Goal: Task Accomplishment & Management: Use online tool/utility

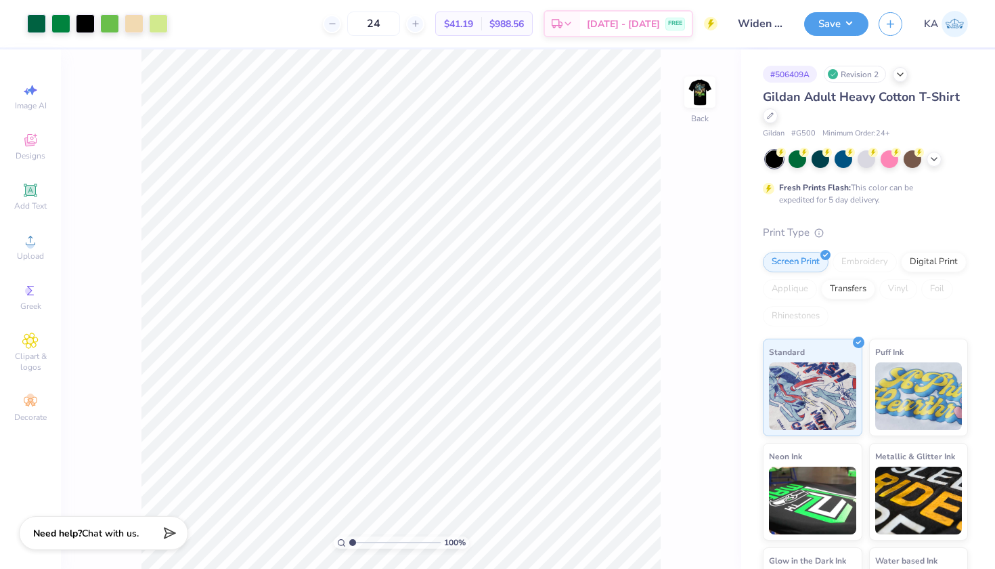
click at [312, 30] on div "Art colors 24 $41.19 Per Item $988.56 Total Est. Delivery Aug 24 - 27 FREE Desi…" at bounding box center [497, 284] width 995 height 569
type input "4.54"
type input "6.75"
click at [702, 109] on img at bounding box center [700, 92] width 54 height 54
click at [703, 89] on img at bounding box center [700, 92] width 54 height 54
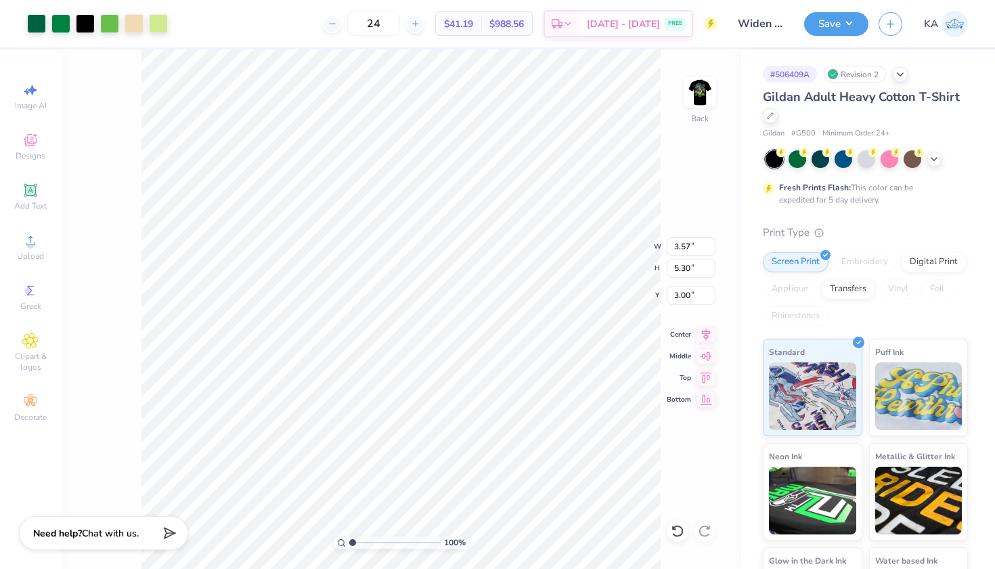
type input "3.57"
type input "5.30"
drag, startPoint x: 366, startPoint y: 543, endPoint x: 352, endPoint y: 543, distance: 14.2
type input "1"
click at [352, 543] on input "range" at bounding box center [394, 542] width 91 height 12
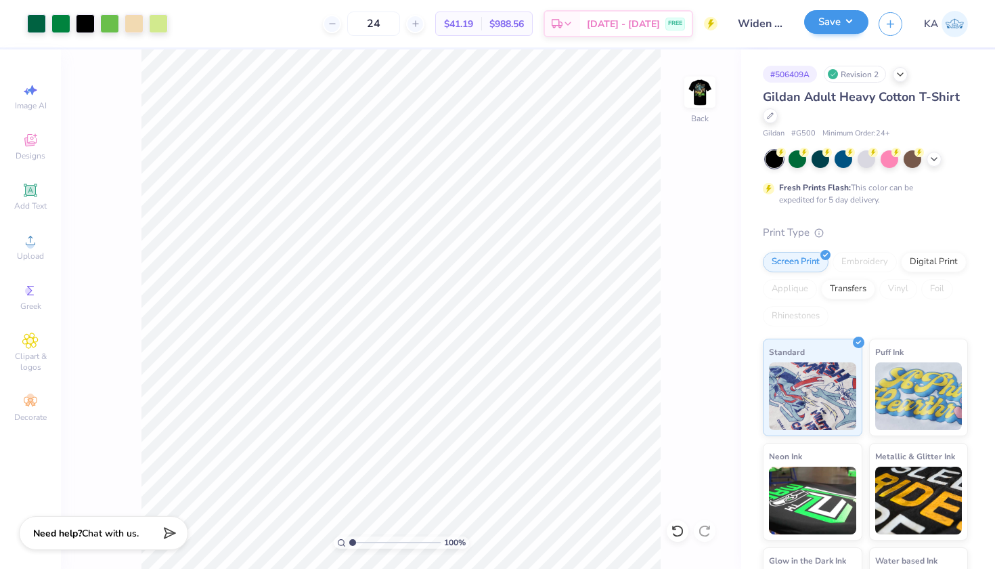
click at [849, 30] on button "Save" at bounding box center [836, 22] width 64 height 24
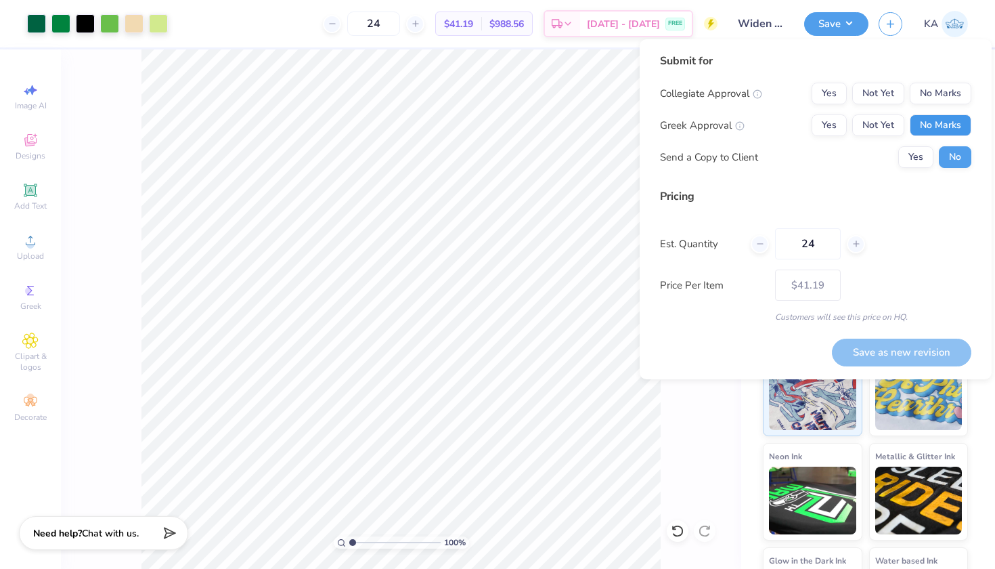
click at [936, 125] on button "No Marks" at bounding box center [941, 125] width 62 height 22
click at [936, 80] on div "Submit for Collegiate Approval Yes Not Yet No Marks Greek Approval Yes Not Yet …" at bounding box center [815, 115] width 311 height 125
click at [936, 91] on button "No Marks" at bounding box center [941, 94] width 62 height 22
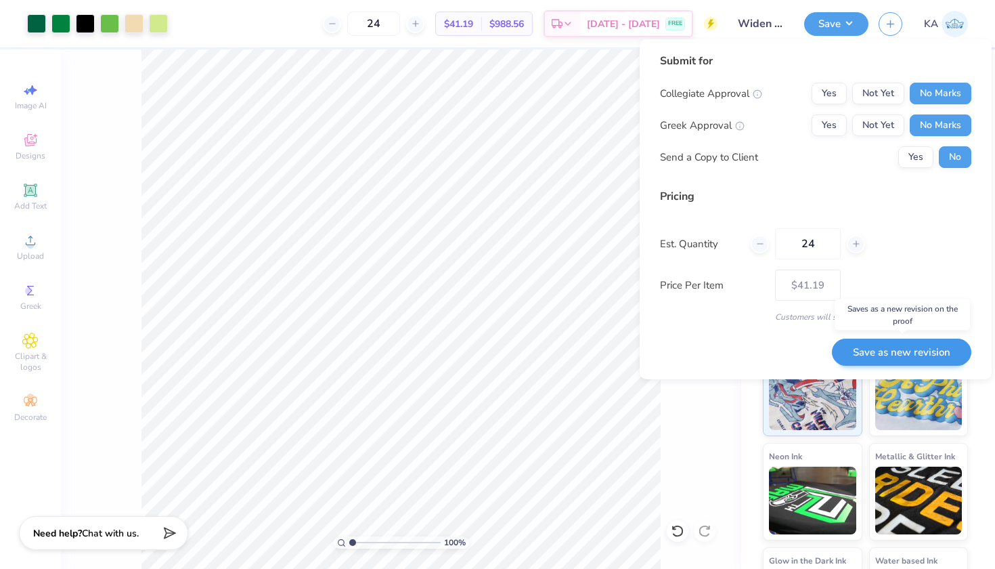
click at [878, 349] on button "Save as new revision" at bounding box center [901, 352] width 139 height 28
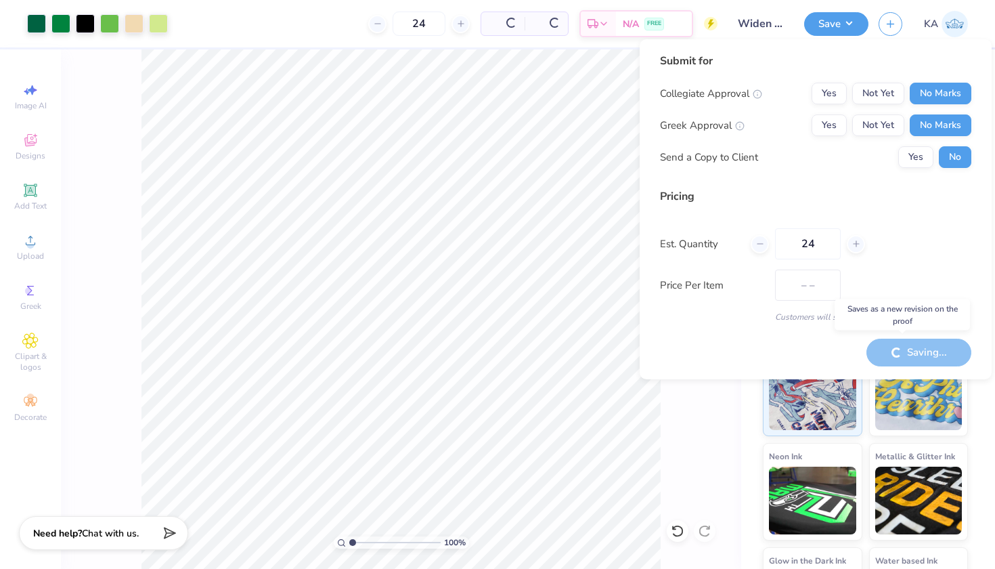
type input "$41.19"
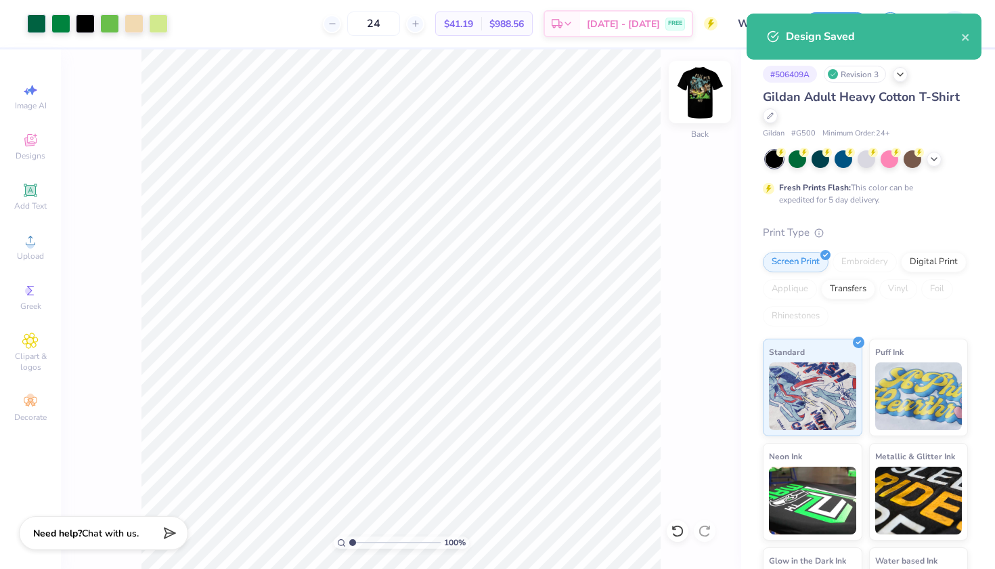
click at [694, 99] on img at bounding box center [700, 92] width 54 height 54
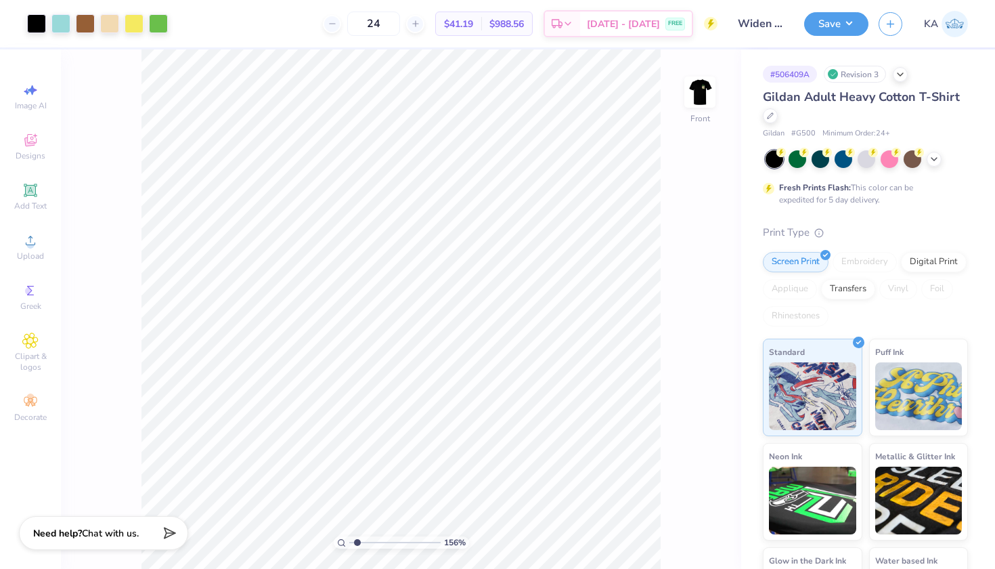
click at [357, 544] on input "range" at bounding box center [394, 542] width 91 height 12
drag, startPoint x: 363, startPoint y: 540, endPoint x: 328, endPoint y: 540, distance: 35.9
type input "1"
click at [328, 540] on div "100 %" at bounding box center [400, 308] width 519 height 519
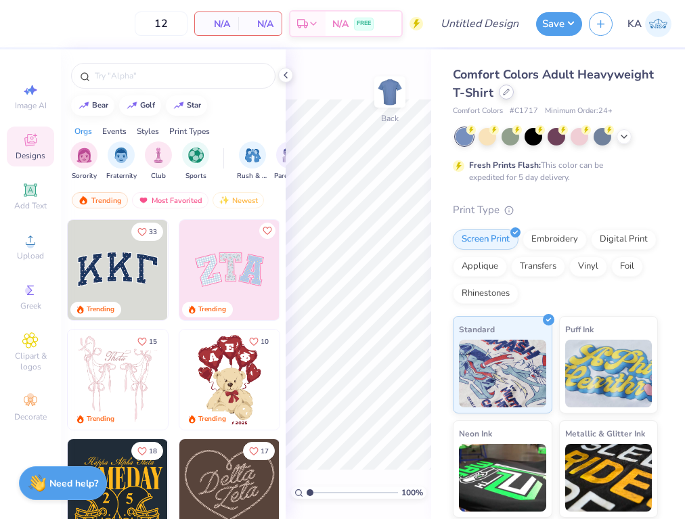
click at [508, 94] on icon at bounding box center [506, 92] width 7 height 7
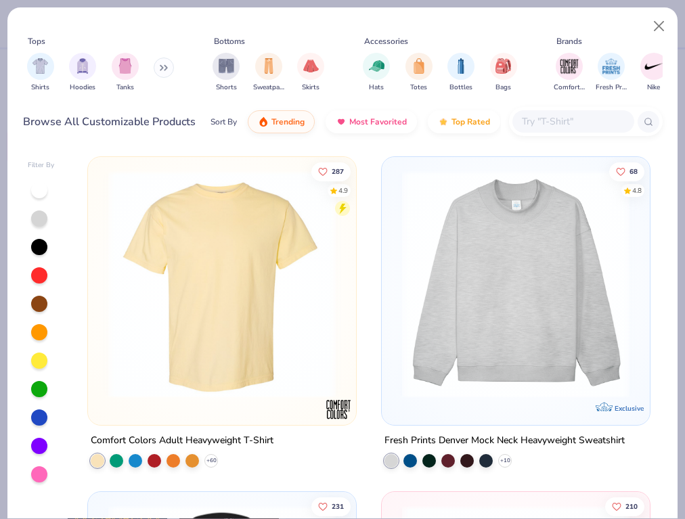
click at [35, 246] on div at bounding box center [39, 247] width 16 height 16
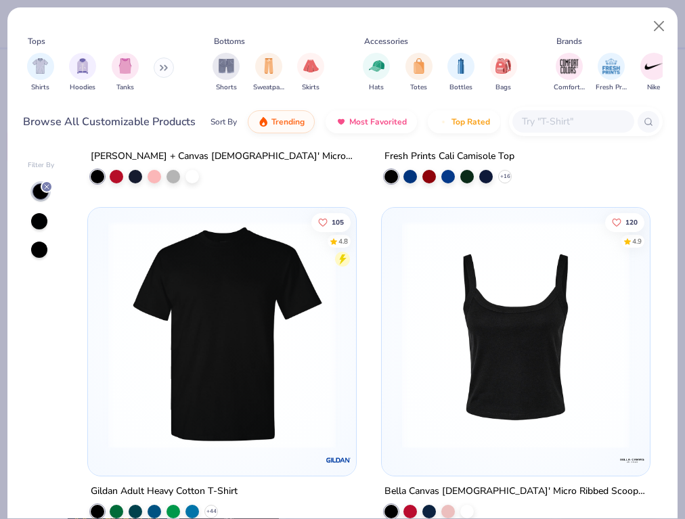
scroll to position [967, 0]
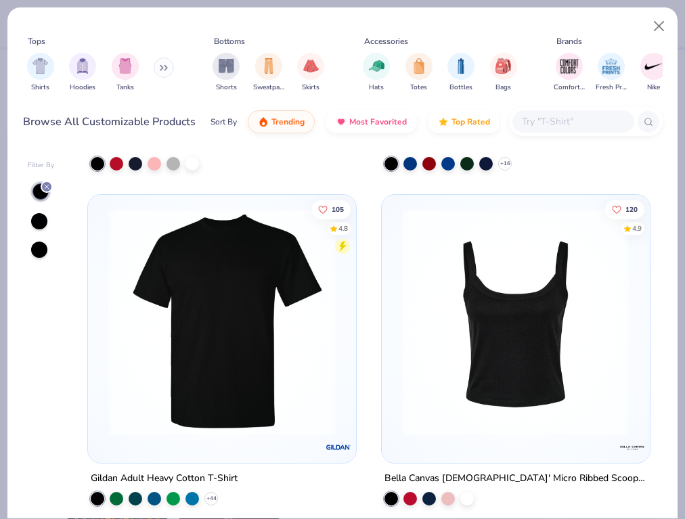
click at [223, 334] on img at bounding box center [222, 321] width 241 height 227
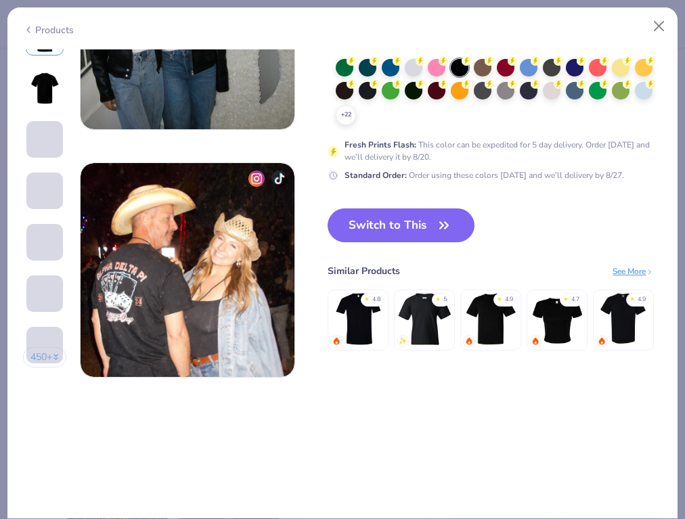
scroll to position [1370, 0]
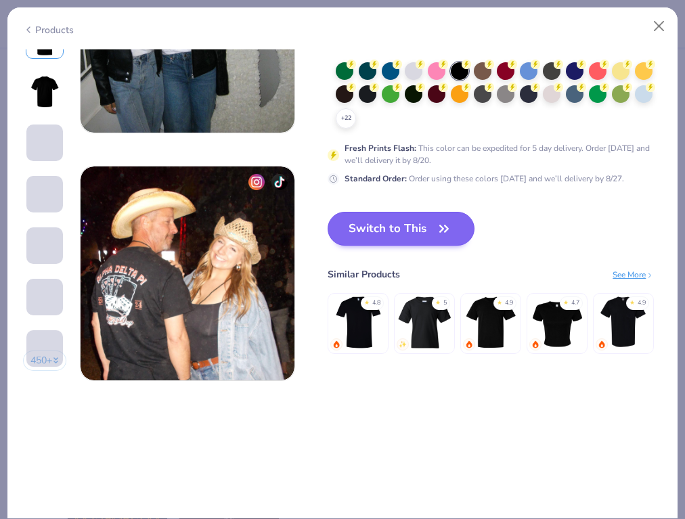
click at [422, 230] on button "Switch to This" at bounding box center [401, 229] width 147 height 34
click at [419, 234] on button "Switch to This" at bounding box center [401, 229] width 147 height 34
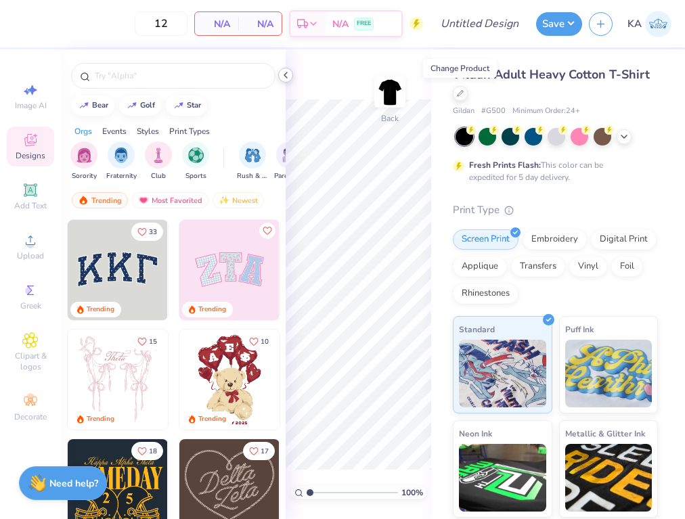
click at [283, 76] on icon at bounding box center [285, 75] width 11 height 11
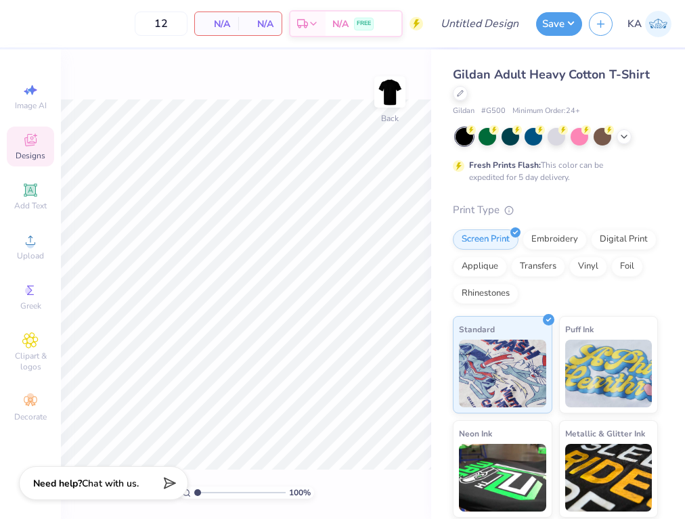
click at [456, 141] on div at bounding box center [465, 137] width 18 height 18
click at [460, 139] on div at bounding box center [465, 137] width 18 height 18
click at [481, 139] on div at bounding box center [488, 136] width 18 height 18
click at [470, 137] on div at bounding box center [465, 137] width 18 height 18
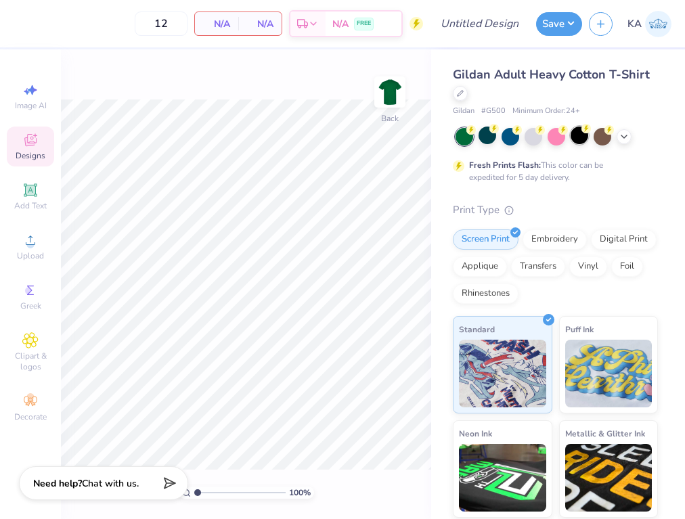
click at [573, 139] on div at bounding box center [580, 136] width 18 height 18
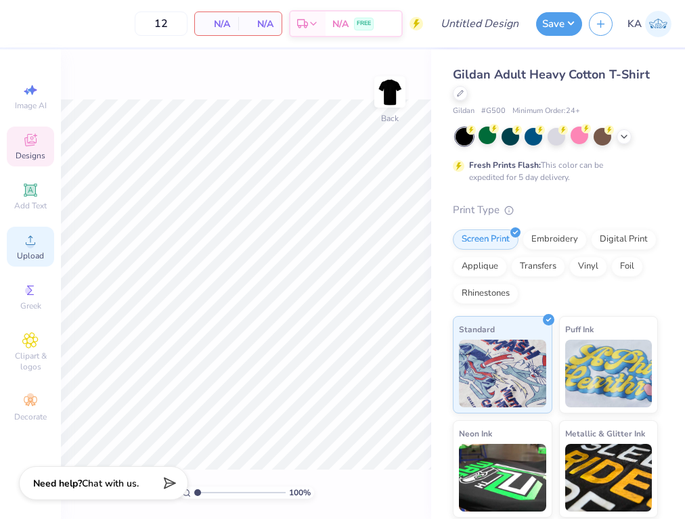
click at [26, 252] on span "Upload" at bounding box center [30, 255] width 27 height 11
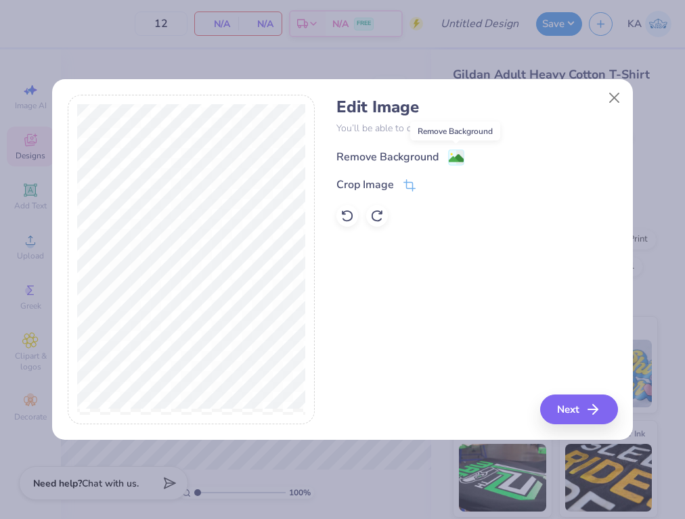
click at [452, 162] on image at bounding box center [456, 158] width 15 height 15
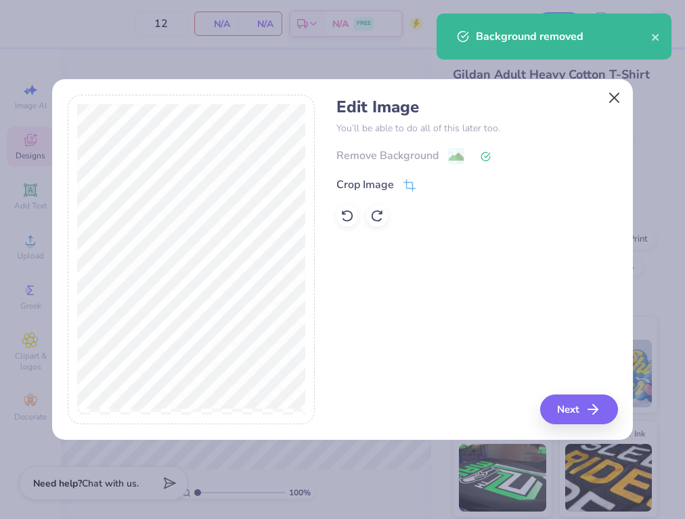
click at [618, 104] on button "Close" at bounding box center [615, 98] width 26 height 26
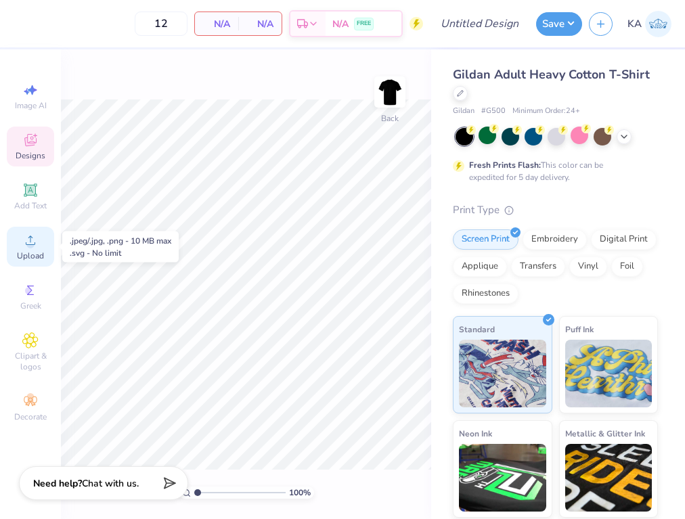
click at [31, 235] on icon at bounding box center [30, 240] width 16 height 16
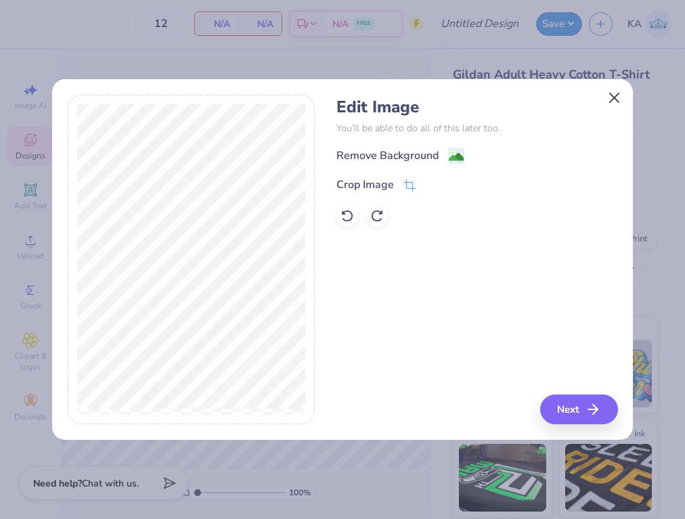
click at [616, 102] on button "Close" at bounding box center [615, 98] width 26 height 26
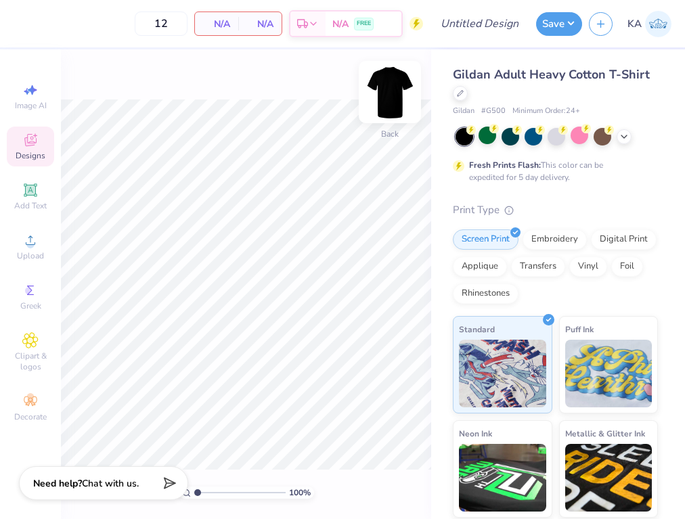
click at [391, 93] on img at bounding box center [390, 92] width 54 height 54
click at [22, 245] on div "Upload" at bounding box center [30, 247] width 47 height 40
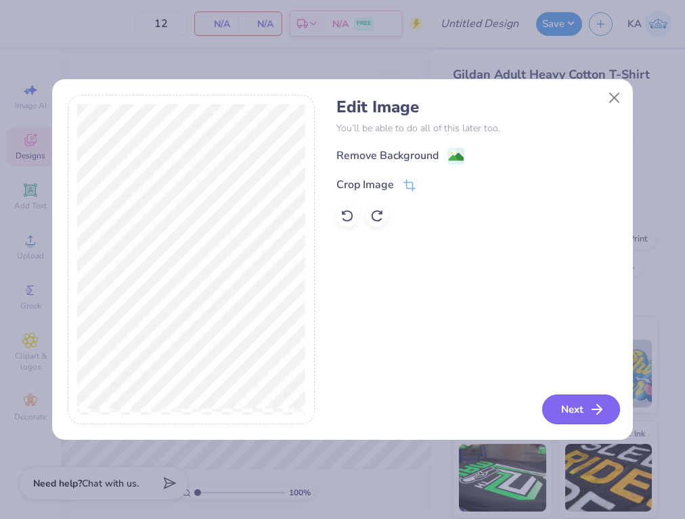
click at [581, 409] on button "Next" at bounding box center [581, 410] width 78 height 30
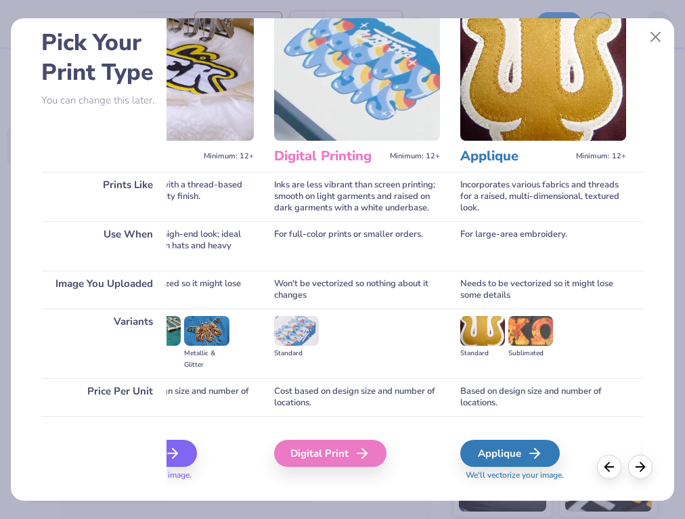
scroll to position [62, 0]
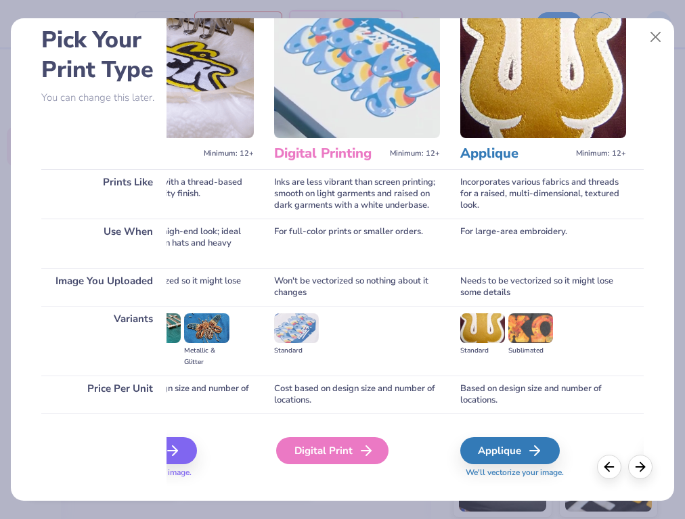
click at [319, 452] on div "Digital Print" at bounding box center [332, 450] width 112 height 27
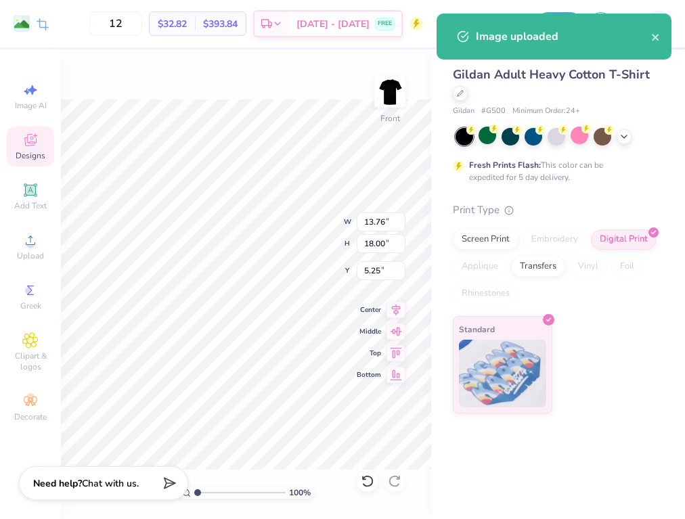
type input "3.00"
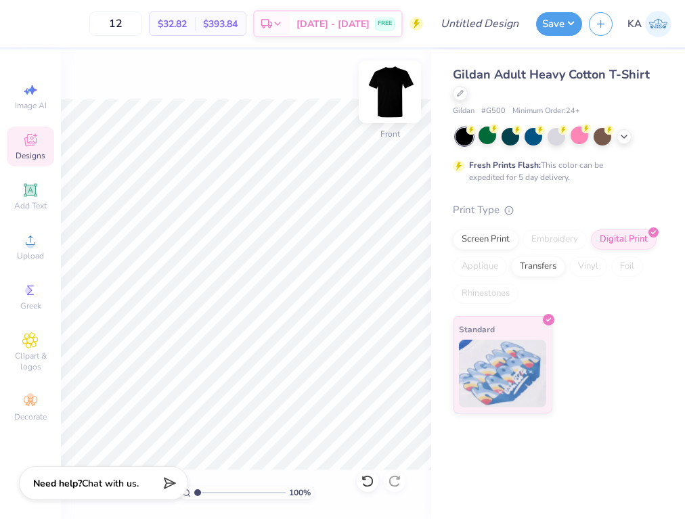
click at [389, 102] on img at bounding box center [390, 92] width 54 height 54
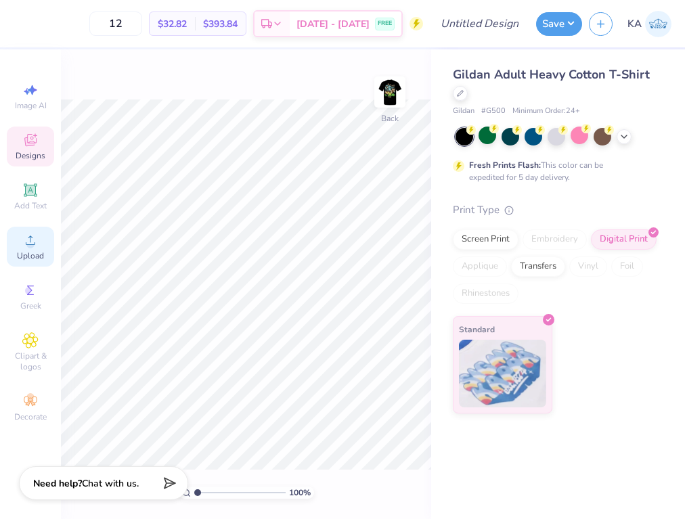
click at [34, 250] on span "Upload" at bounding box center [30, 255] width 27 height 11
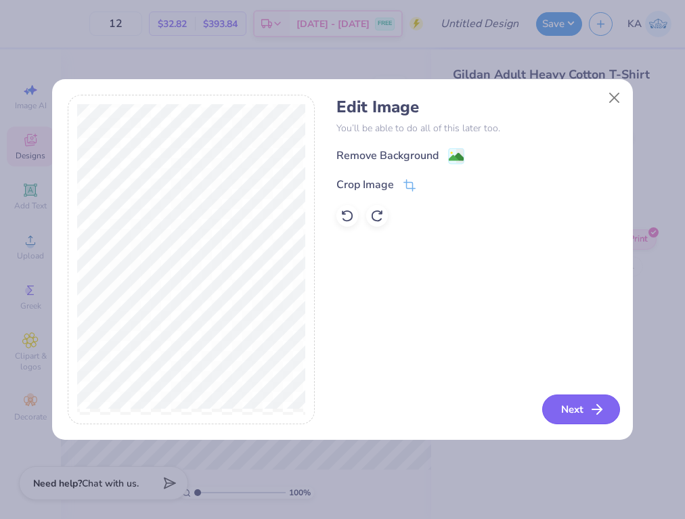
click at [560, 405] on button "Next" at bounding box center [581, 410] width 78 height 30
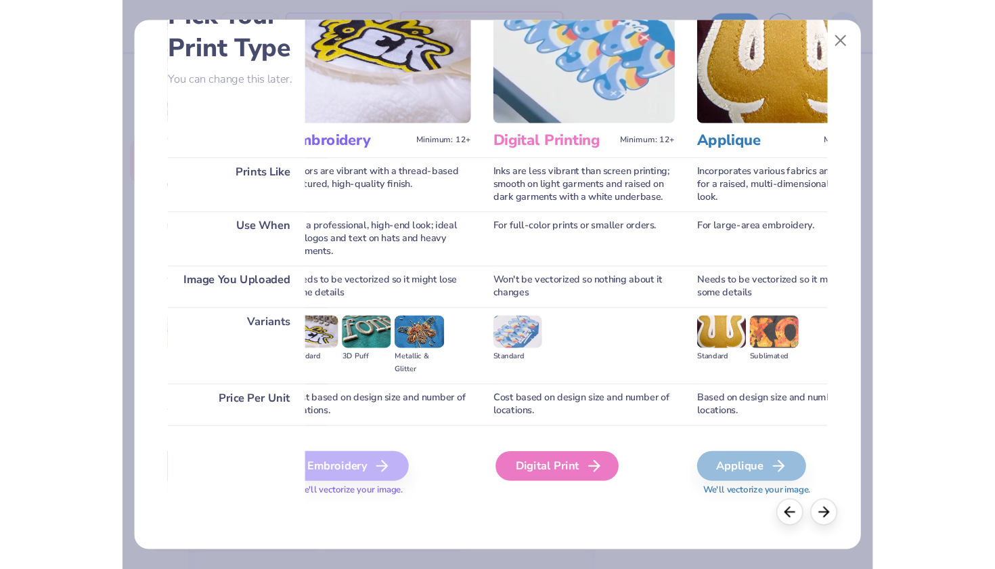
scroll to position [88, 0]
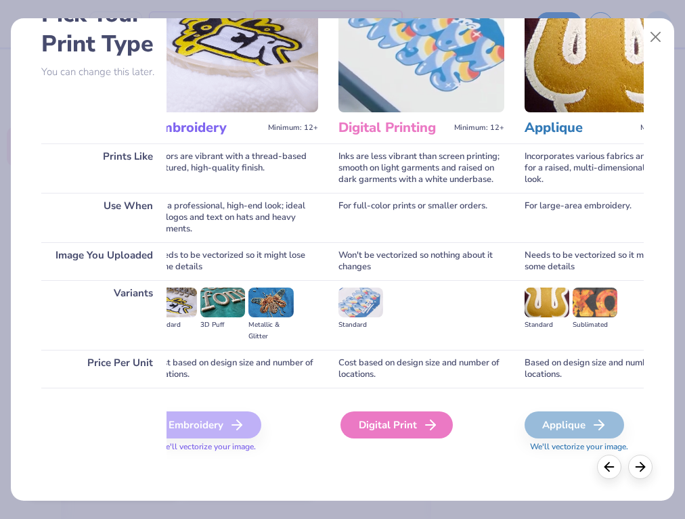
click at [369, 433] on div "Digital Print" at bounding box center [396, 425] width 112 height 27
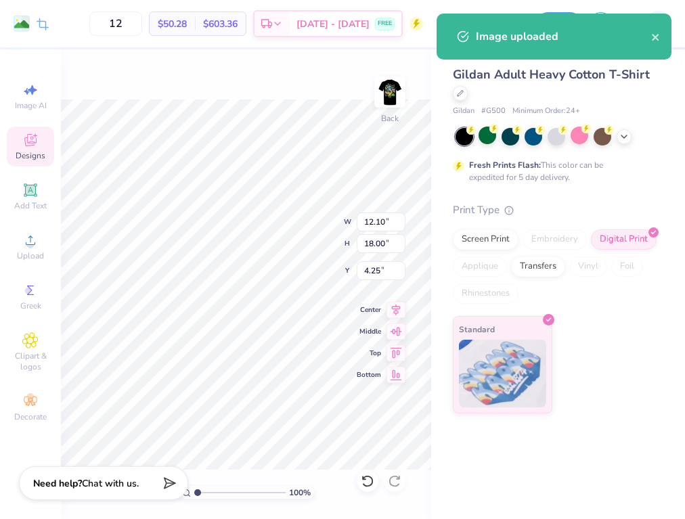
type input "6.88"
type input "10.23"
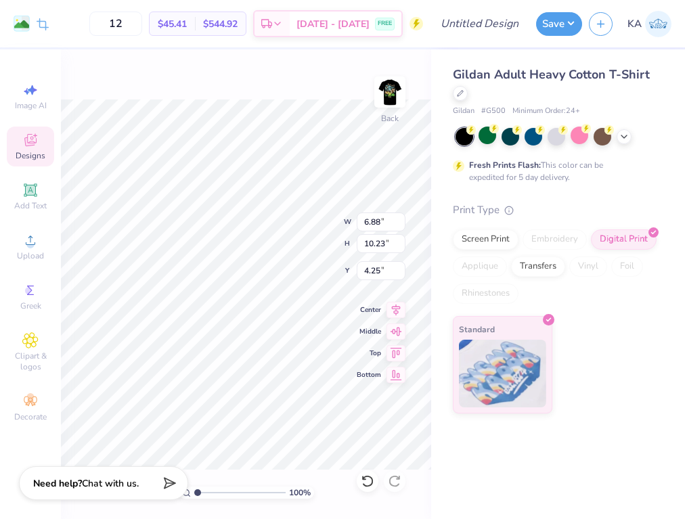
type input "3.00"
type input "5.75"
type input "8.55"
type input "3.81"
type input "5.66"
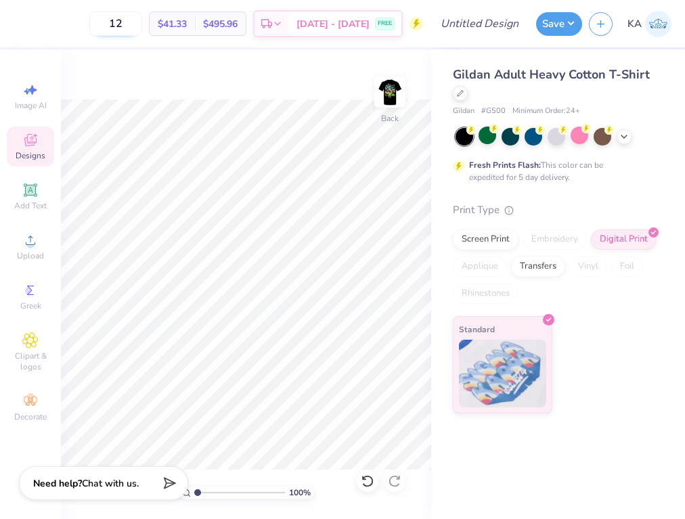
click at [142, 24] on input "12" at bounding box center [115, 24] width 53 height 24
type input "24"
click at [143, 69] on div "100 % Back" at bounding box center [246, 284] width 370 height 470
click at [142, 22] on input "24" at bounding box center [115, 24] width 53 height 24
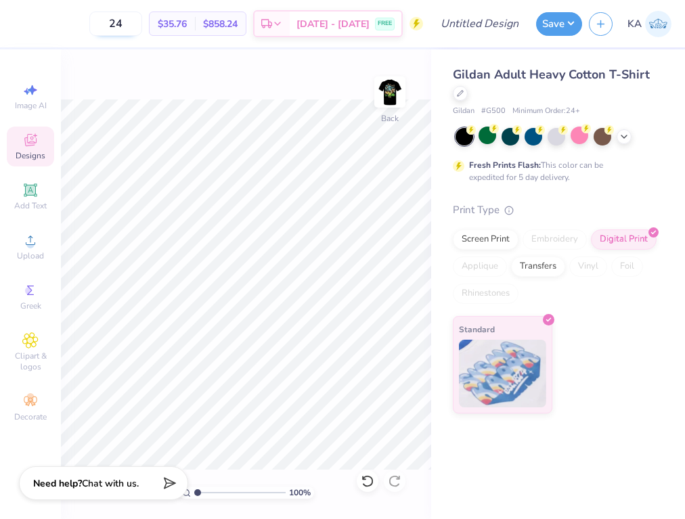
click at [142, 22] on input "24" at bounding box center [115, 24] width 53 height 24
click at [148, 89] on div "100 % Back" at bounding box center [246, 284] width 370 height 470
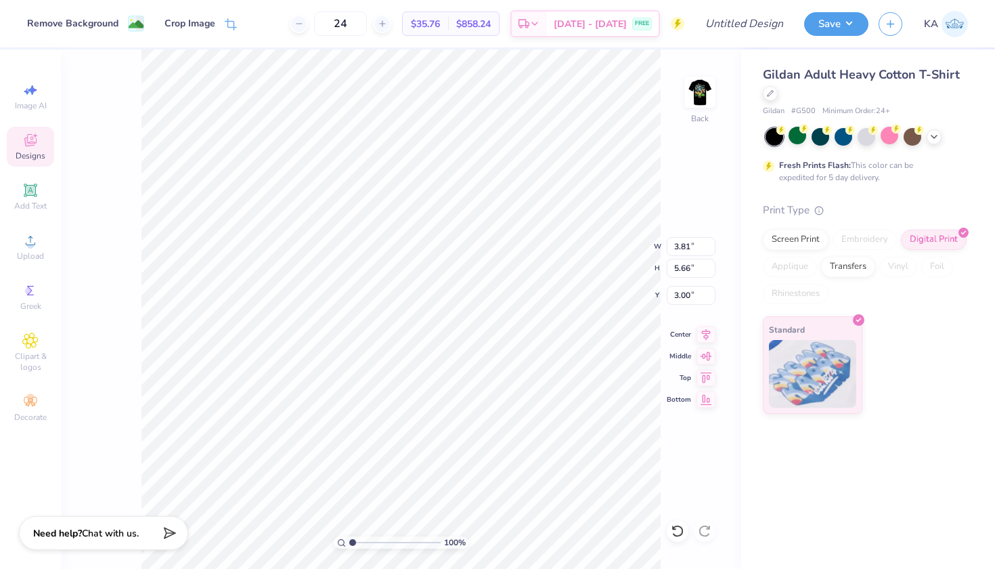
type input "4.40"
type input "6.54"
click at [684, 66] on div "100 % Back" at bounding box center [401, 308] width 680 height 519
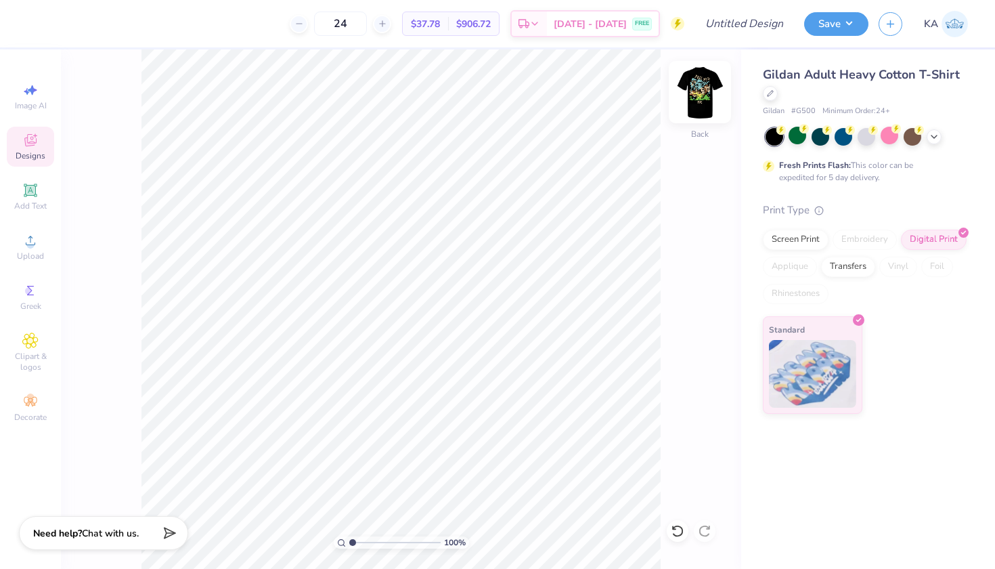
click at [684, 82] on img at bounding box center [700, 92] width 54 height 54
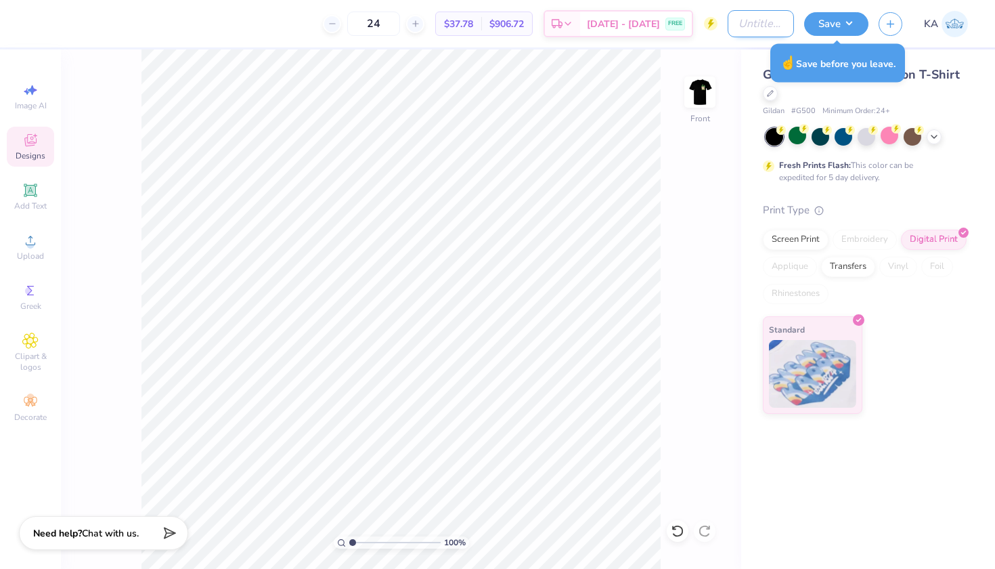
click at [684, 26] on input "Design Title" at bounding box center [761, 23] width 66 height 27
type input "mid digital"
drag, startPoint x: 793, startPoint y: 33, endPoint x: 813, endPoint y: 26, distance: 21.6
click at [684, 26] on button "Save" at bounding box center [836, 22] width 64 height 24
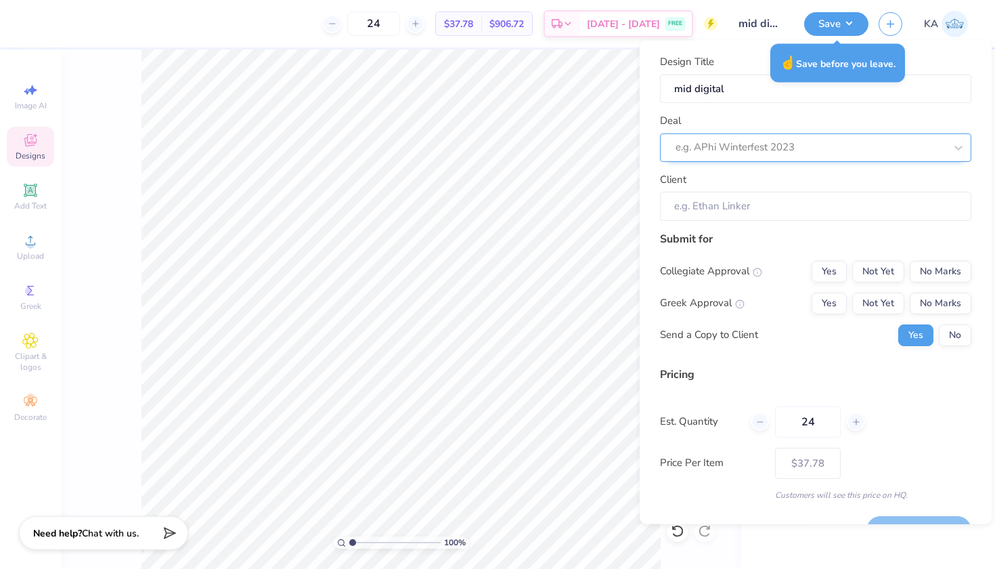
click at [684, 148] on div "e.g. APhi Winterfest 2023" at bounding box center [809, 147] width 269 height 16
click at [684, 178] on div "midboys" at bounding box center [815, 183] width 301 height 22
type input "mid"
type input "Sophie Austin"
click at [684, 331] on button "No" at bounding box center [955, 335] width 32 height 22
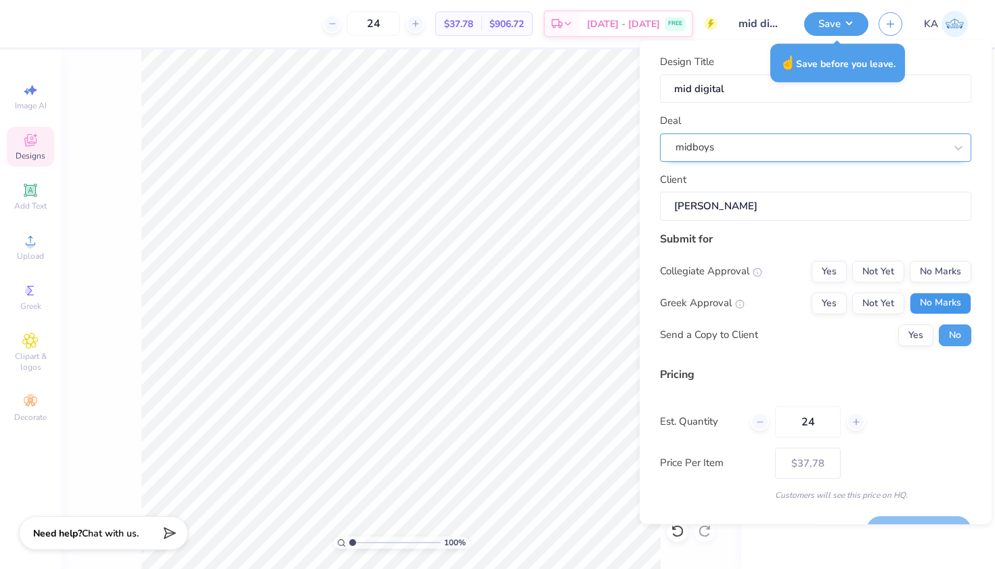
click at [684, 295] on button "No Marks" at bounding box center [941, 303] width 62 height 22
click at [684, 275] on button "No Marks" at bounding box center [941, 271] width 62 height 22
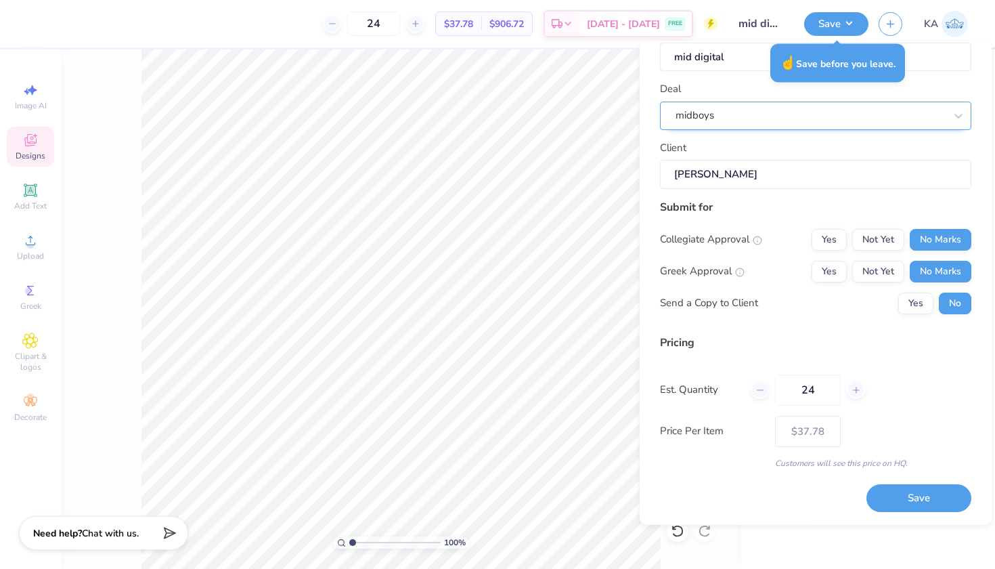
scroll to position [32, 0]
click at [684, 496] on button "Save" at bounding box center [918, 499] width 105 height 28
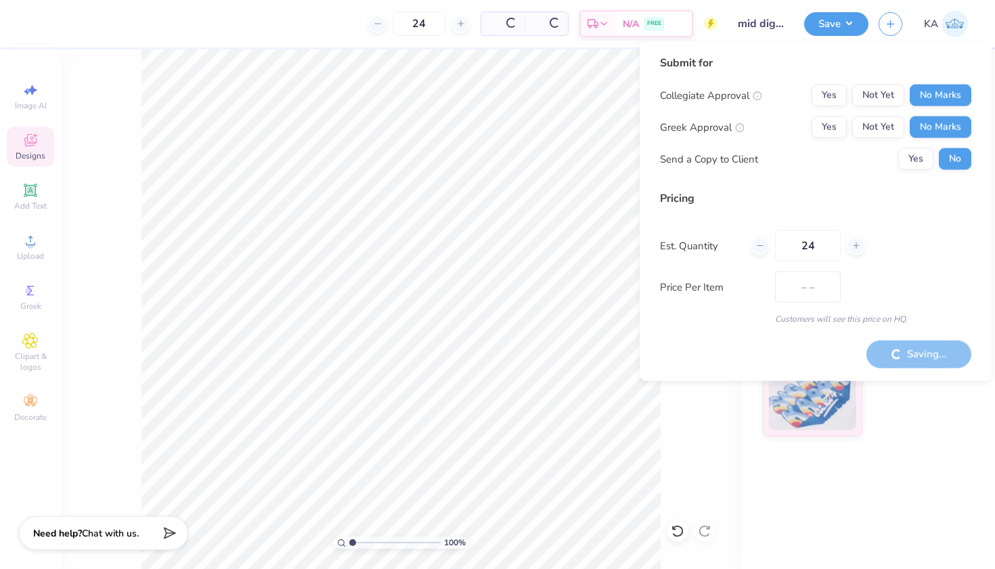
type input "$37.78"
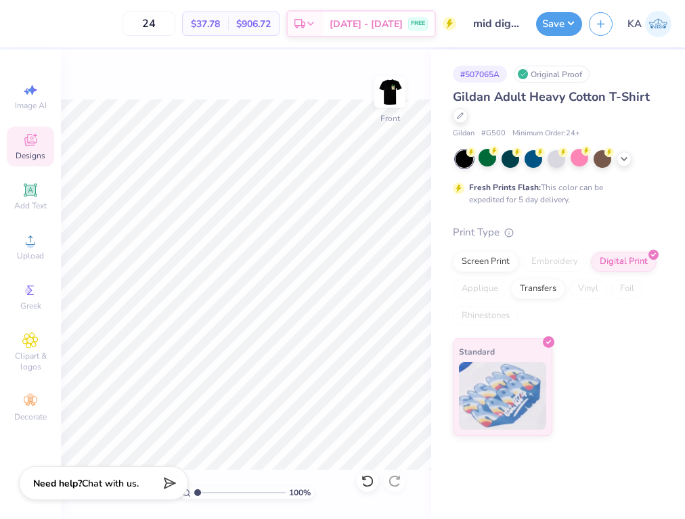
click at [667, 5] on div "Save KA" at bounding box center [610, 23] width 149 height 47
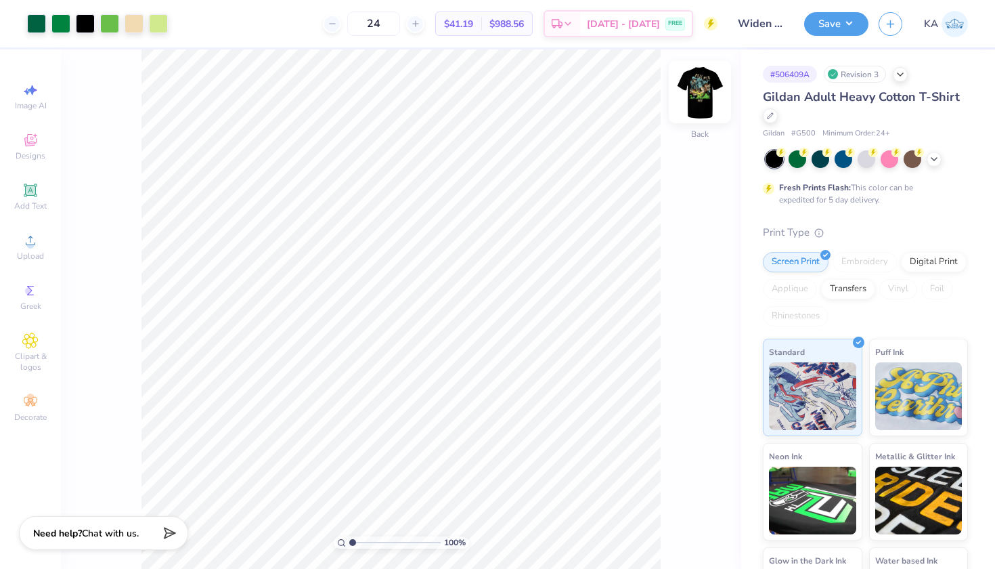
click at [686, 86] on div at bounding box center [700, 92] width 62 height 62
click at [682, 99] on img at bounding box center [700, 92] width 54 height 54
click at [605, 5] on div "24 $41.19 Per Item $988.56 Total Est. Delivery Aug 24 - 27 FREE" at bounding box center [447, 23] width 539 height 47
